Goal: Find specific page/section: Find specific page/section

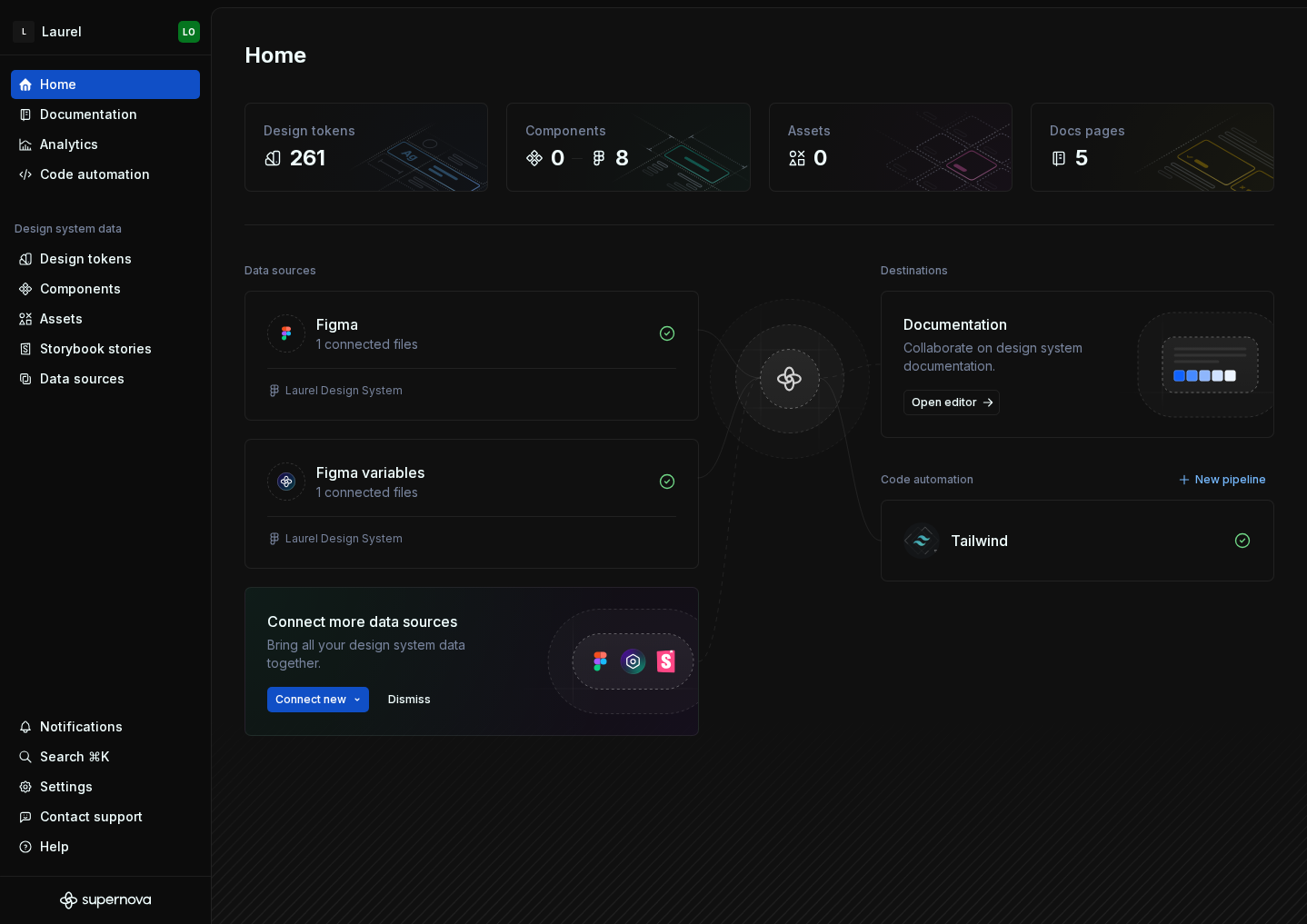
click at [790, 793] on div at bounding box center [790, 542] width 182 height 569
click at [409, 342] on div "1 connected files" at bounding box center [482, 344] width 331 height 18
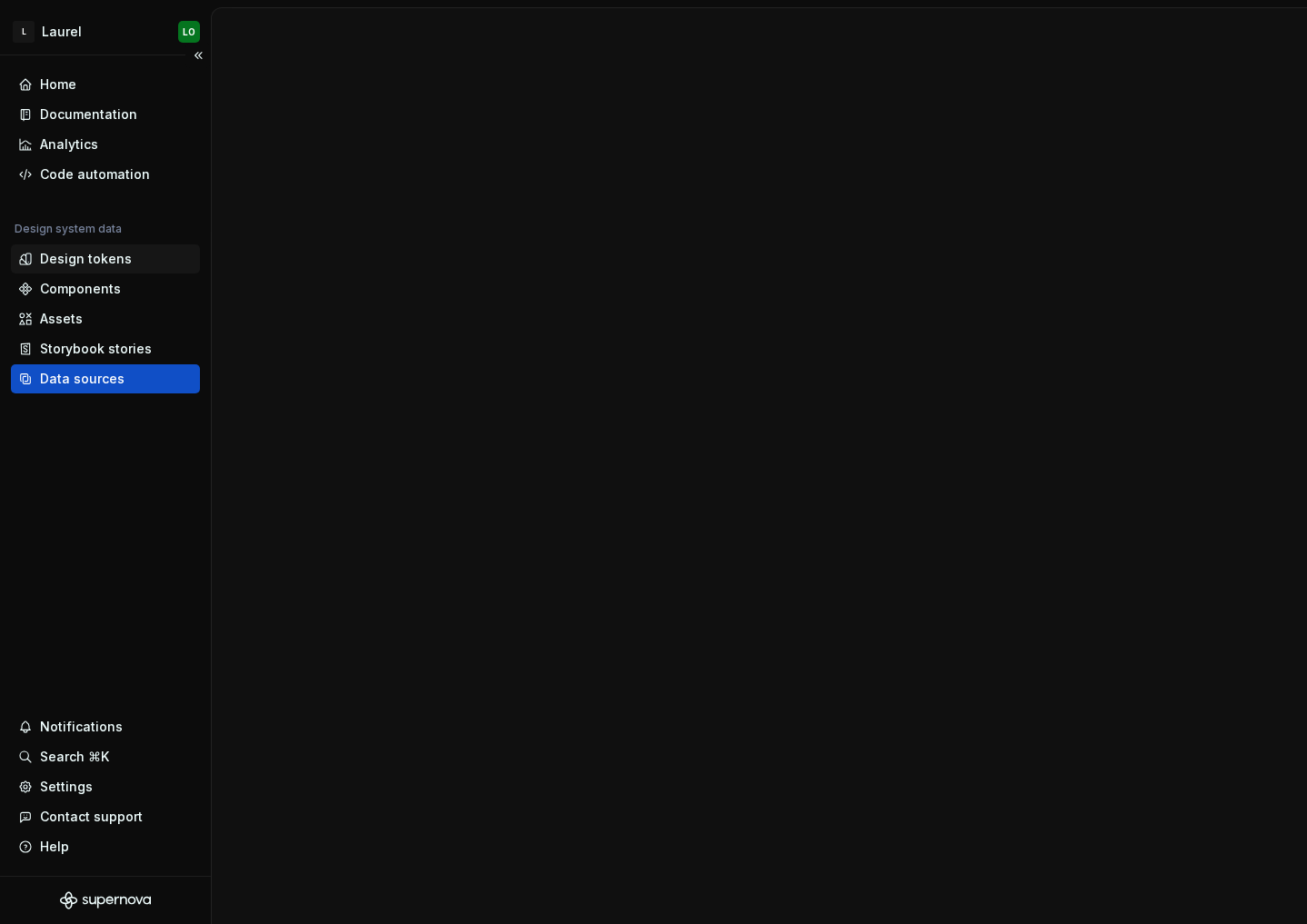
click at [124, 257] on div "Design tokens" at bounding box center [86, 259] width 91 height 18
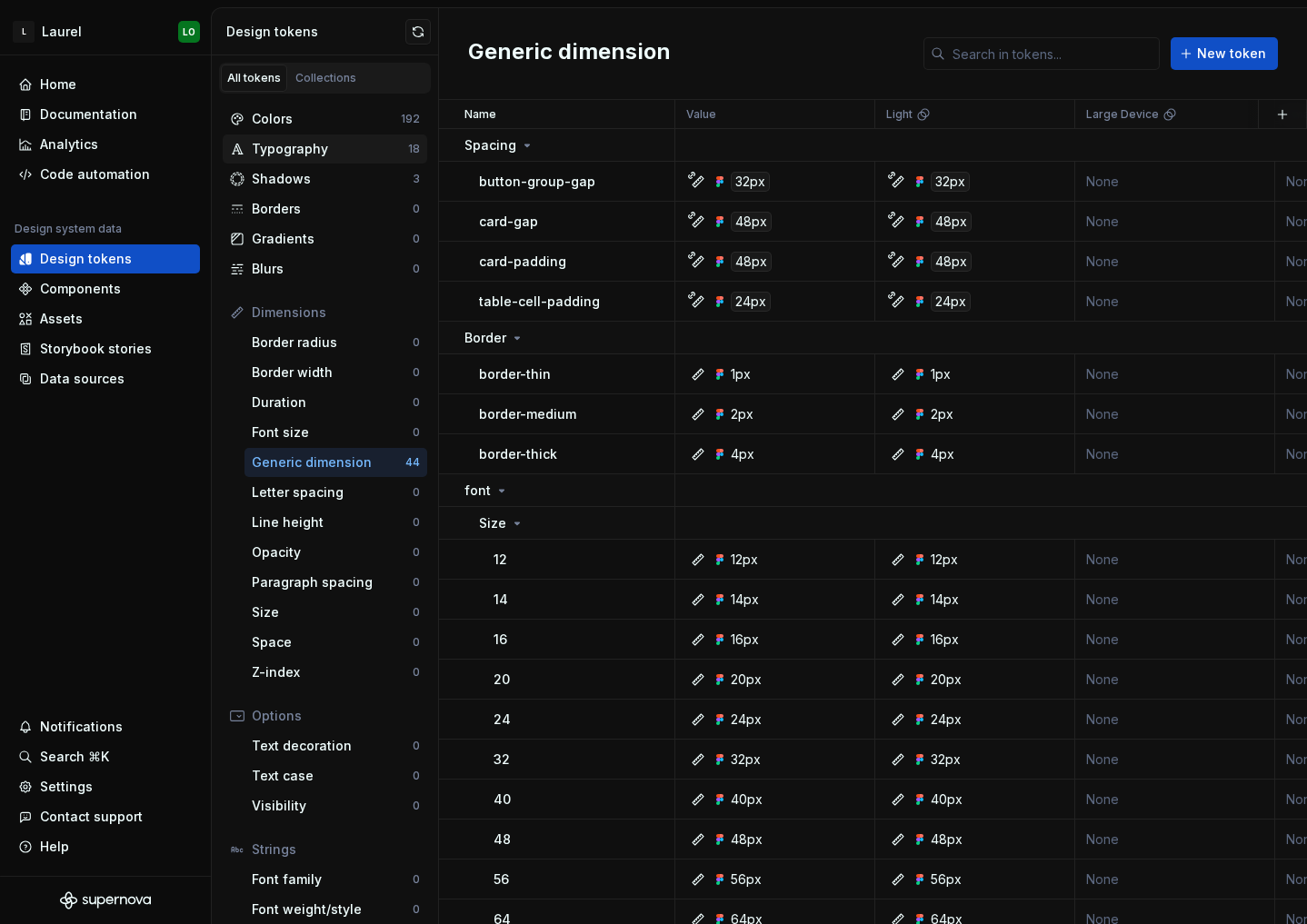
click at [331, 138] on div "Typography 18" at bounding box center [325, 149] width 205 height 29
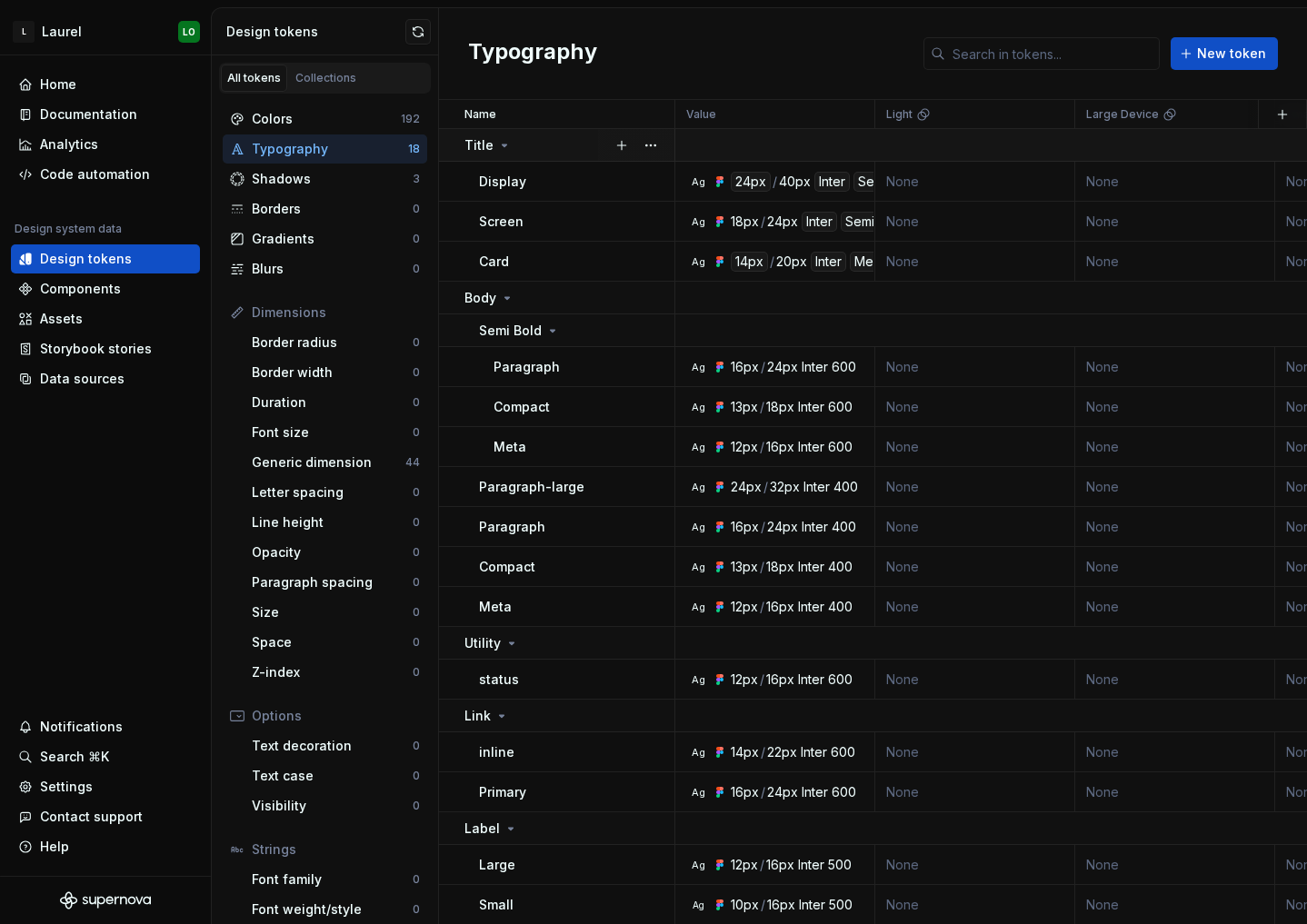
click at [560, 129] on td "Title" at bounding box center [557, 145] width 237 height 33
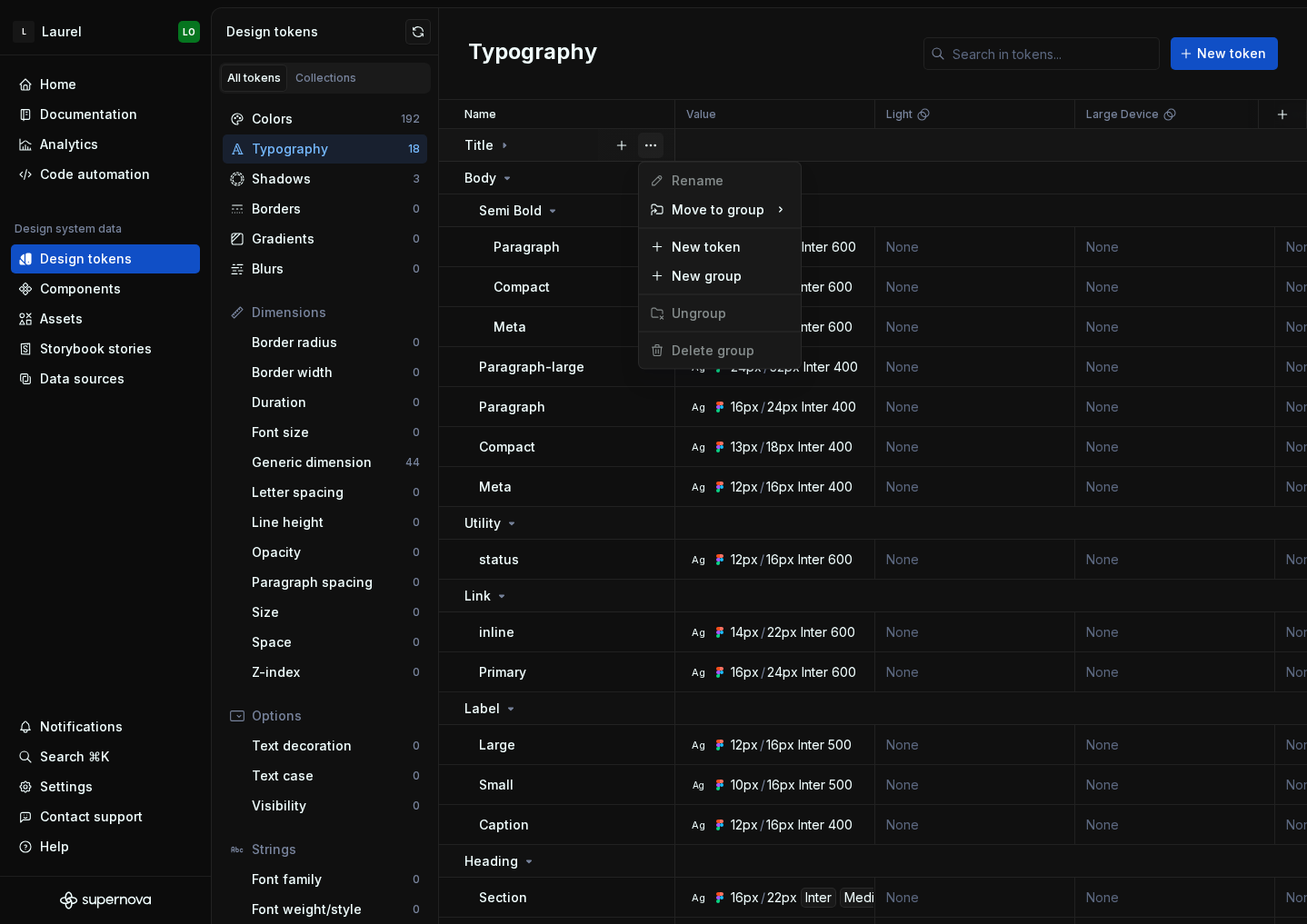
click at [662, 134] on button "button" at bounding box center [650, 145] width 25 height 25
click at [564, 137] on html "L Laurel LO Home Documentation Analytics Code automation Design system data Des…" at bounding box center [653, 462] width 1307 height 924
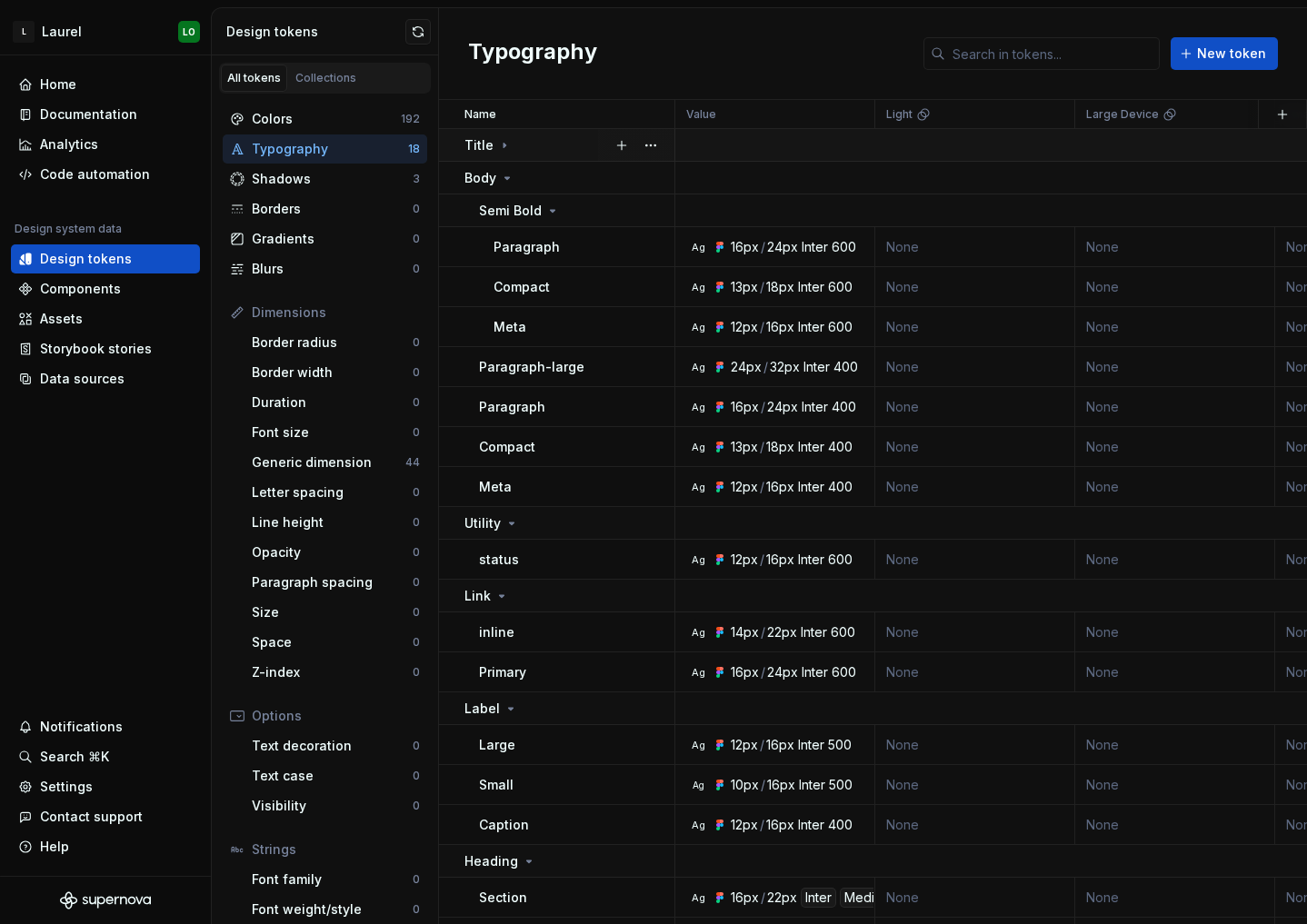
click at [505, 141] on icon at bounding box center [504, 145] width 14 height 14
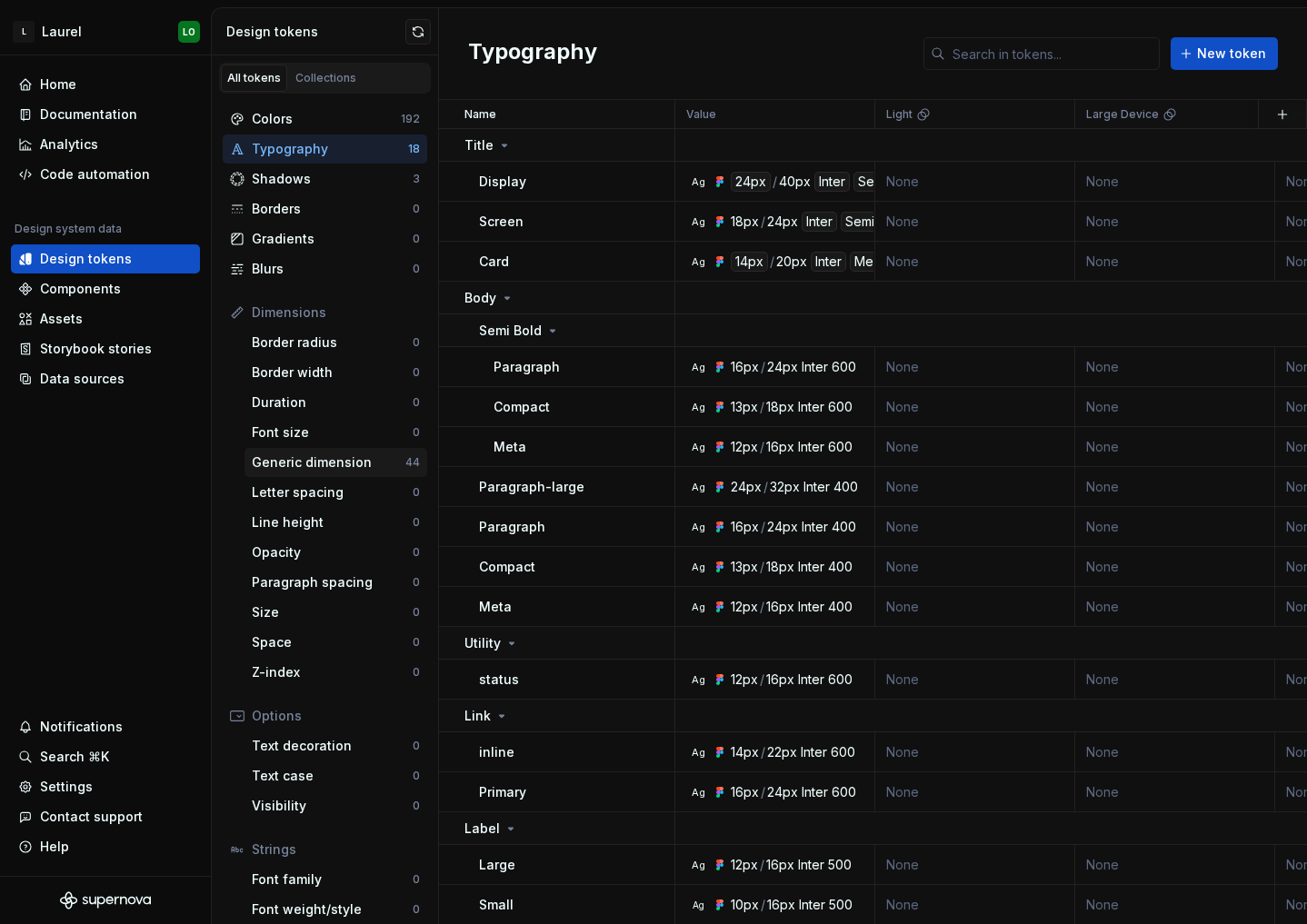
click at [340, 463] on div "Generic dimension" at bounding box center [329, 462] width 154 height 18
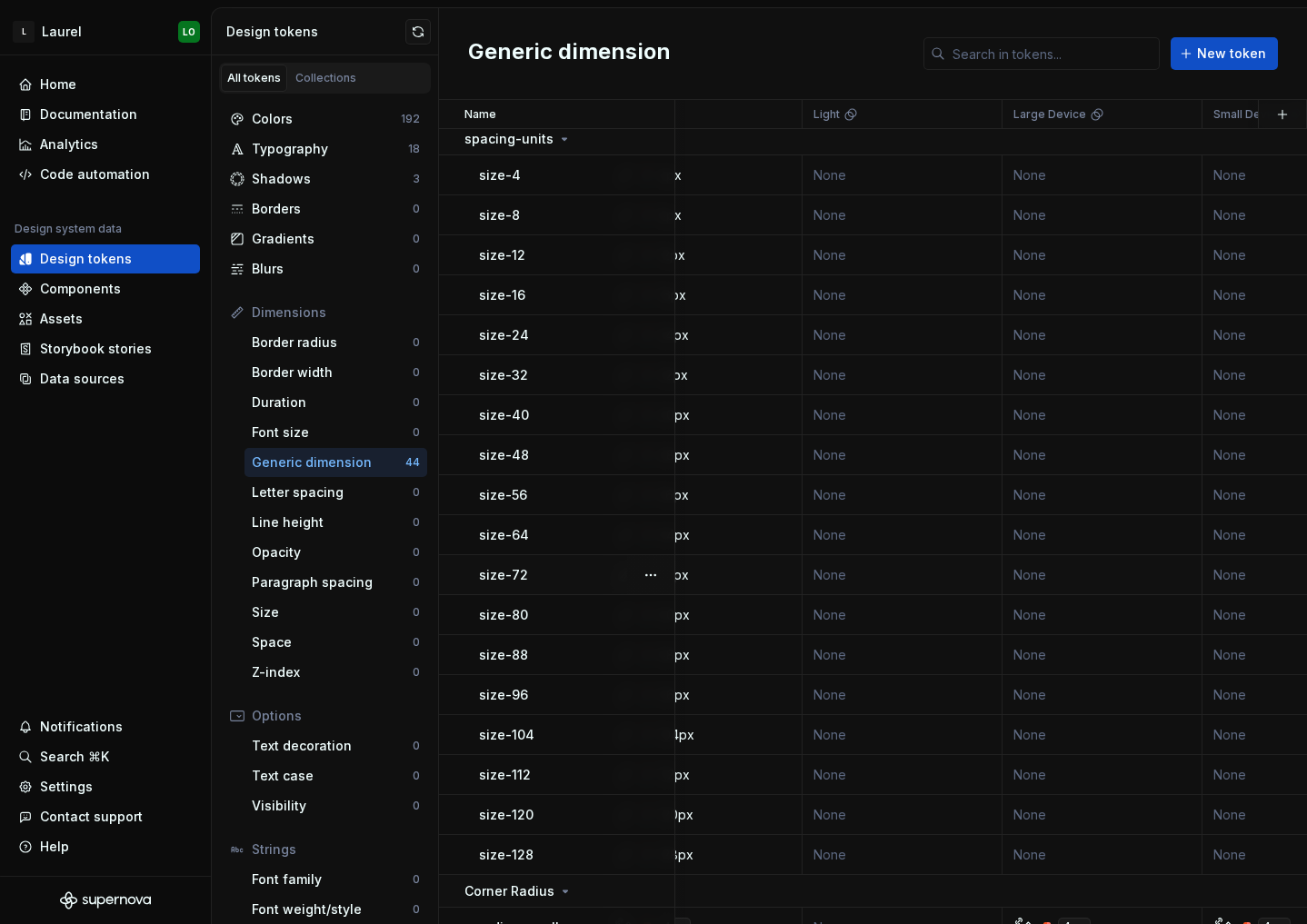
scroll to position [977, 0]
